Goal: Contribute content: Add original content to the website for others to see

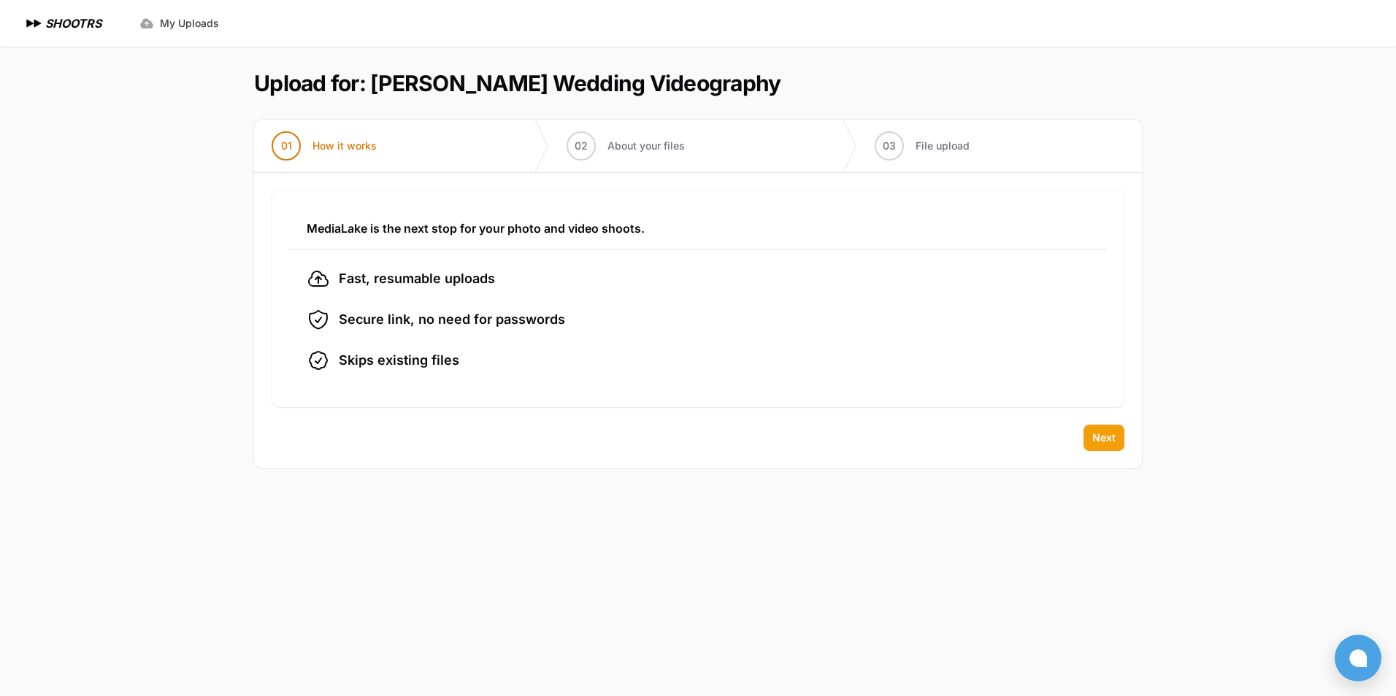
click at [1109, 441] on span "Next" at bounding box center [1103, 438] width 23 height 15
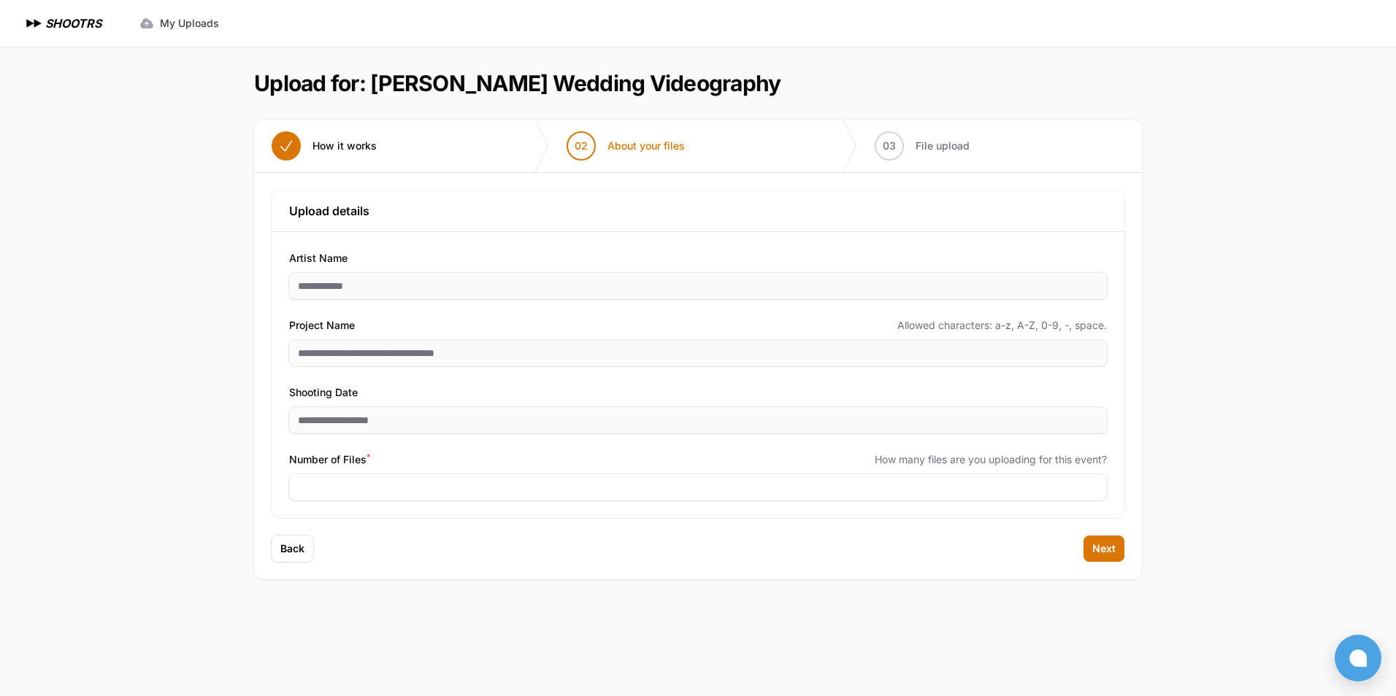
click at [654, 649] on main "Upload for: [PERSON_NAME] Wedding Videography 01 How it works" at bounding box center [698, 372] width 934 height 650
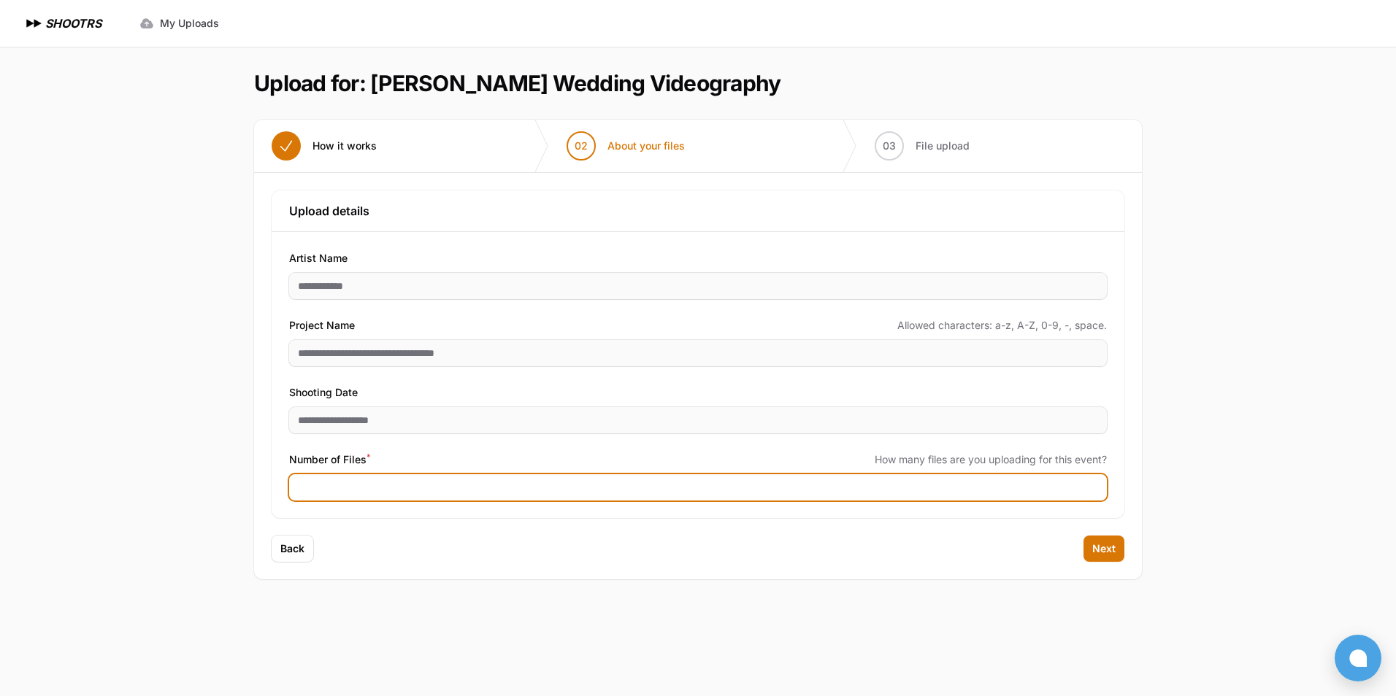
click at [380, 493] on input "Number of Files *" at bounding box center [698, 488] width 818 height 26
type input "***"
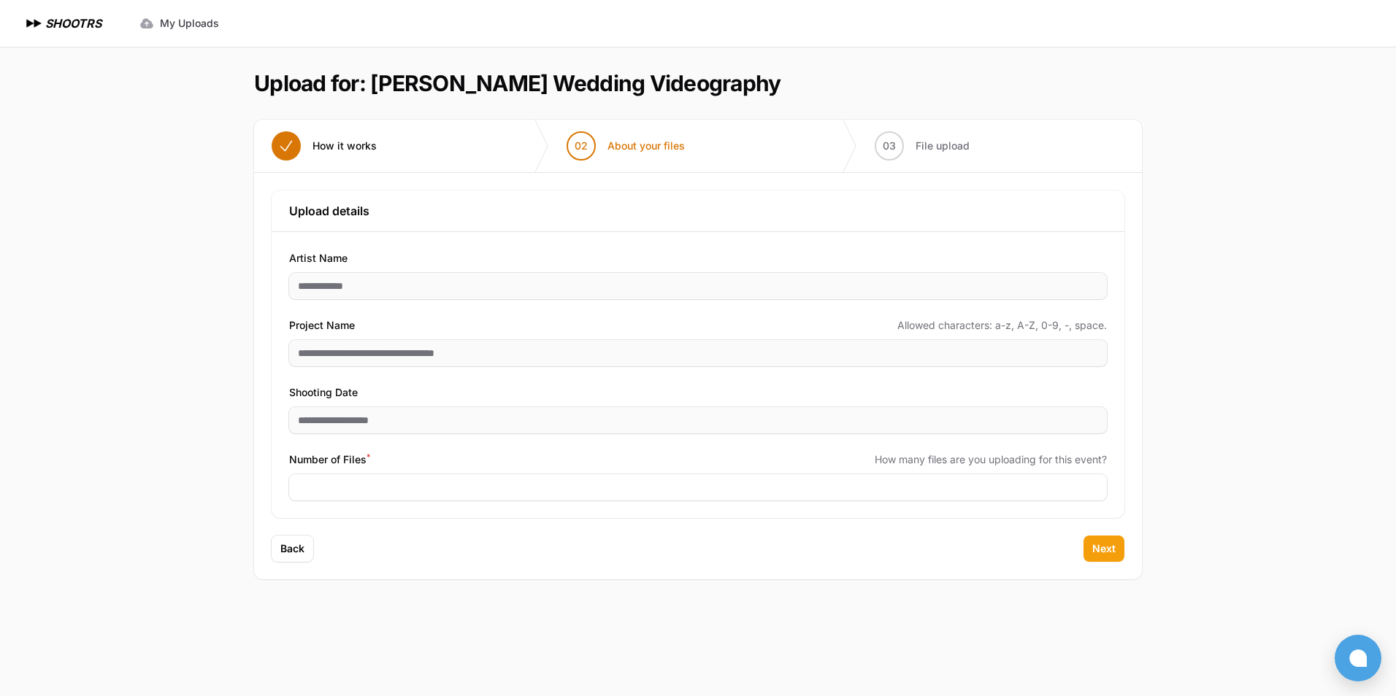
click at [1102, 549] on span "Next" at bounding box center [1103, 549] width 23 height 15
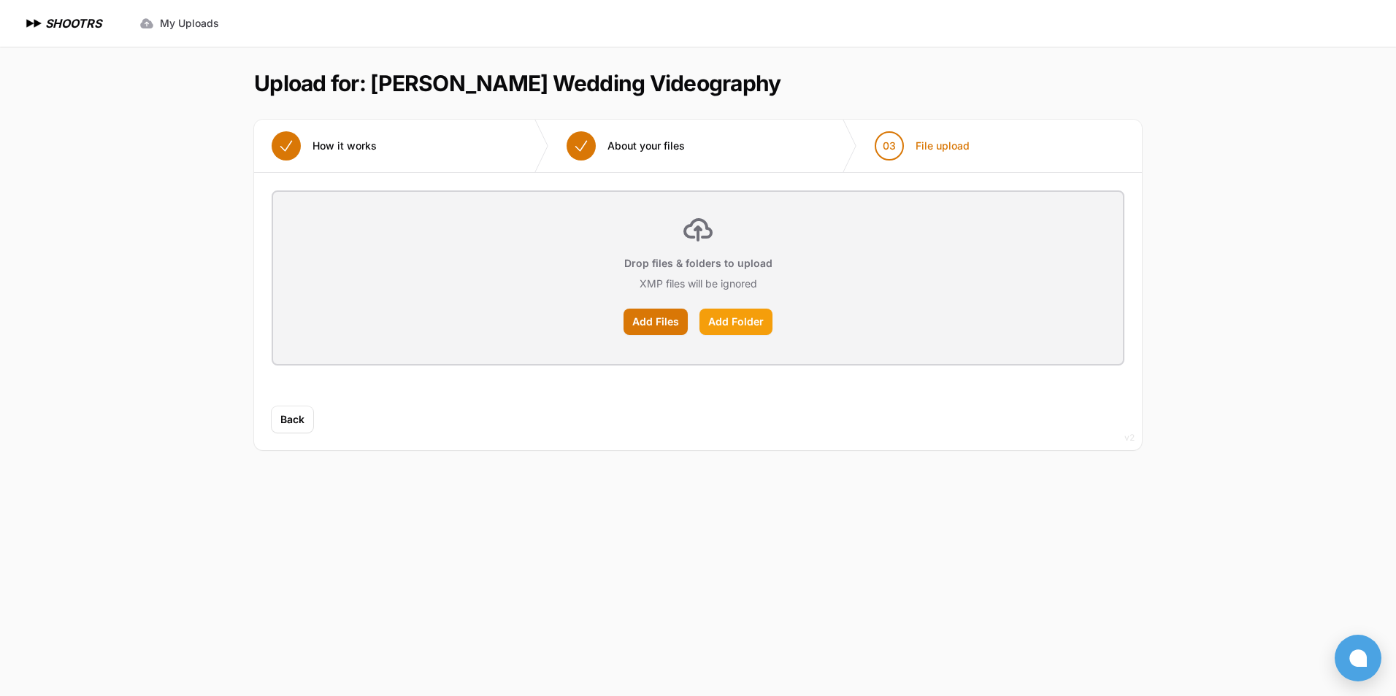
click at [732, 321] on label "Add Folder" at bounding box center [735, 322] width 73 height 26
click at [0, 0] on input "Add Folder" at bounding box center [0, 0] width 0 height 0
